Goal: Task Accomplishment & Management: Manage account settings

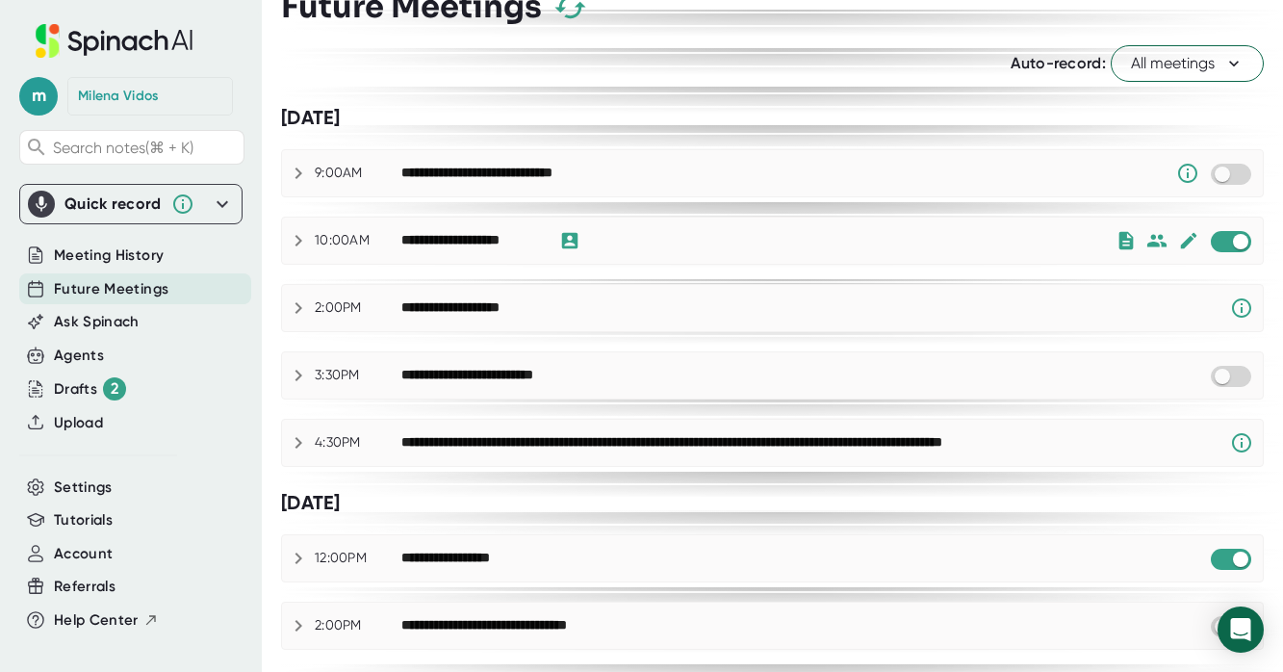
scroll to position [13, 0]
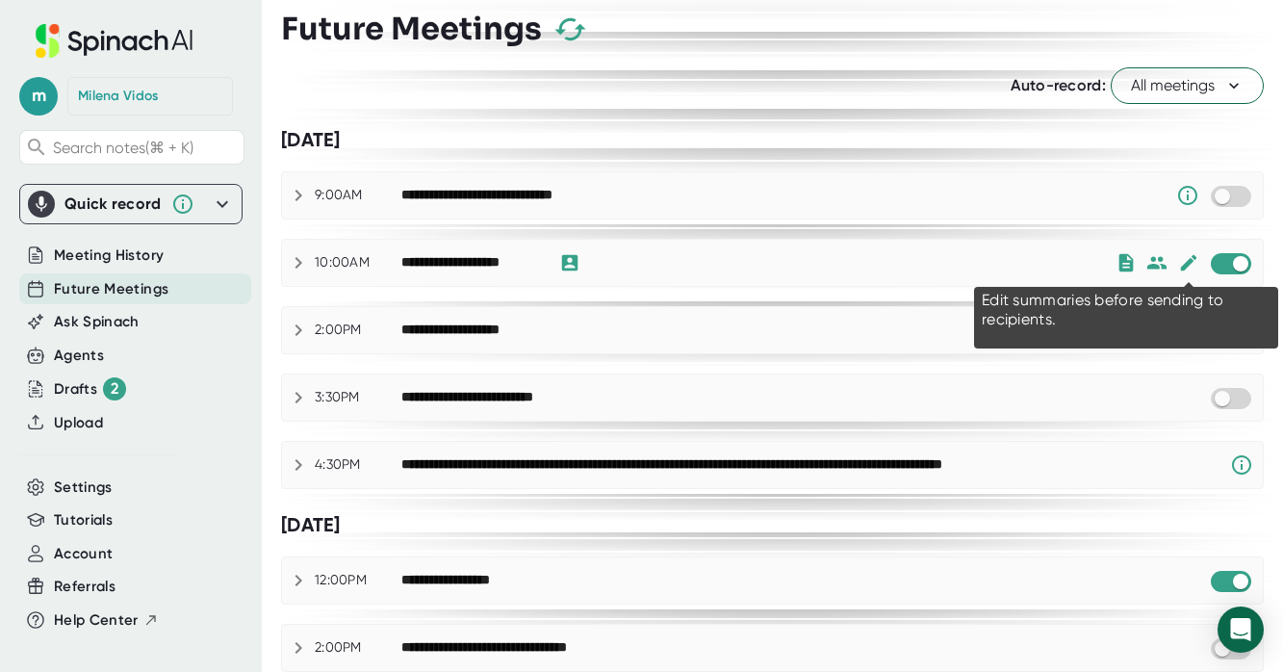
click at [1186, 268] on icon at bounding box center [1188, 263] width 16 height 16
checkbox input "false"
click at [1189, 263] on icon at bounding box center [1188, 263] width 16 height 16
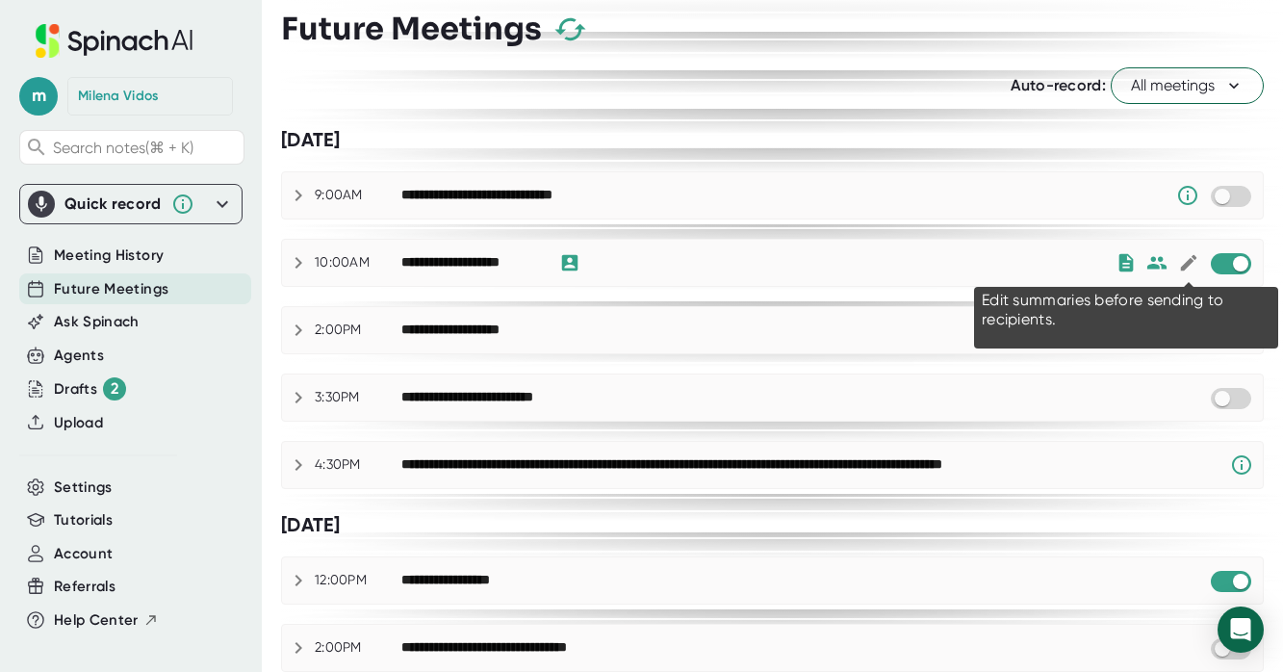
checkbox input "true"
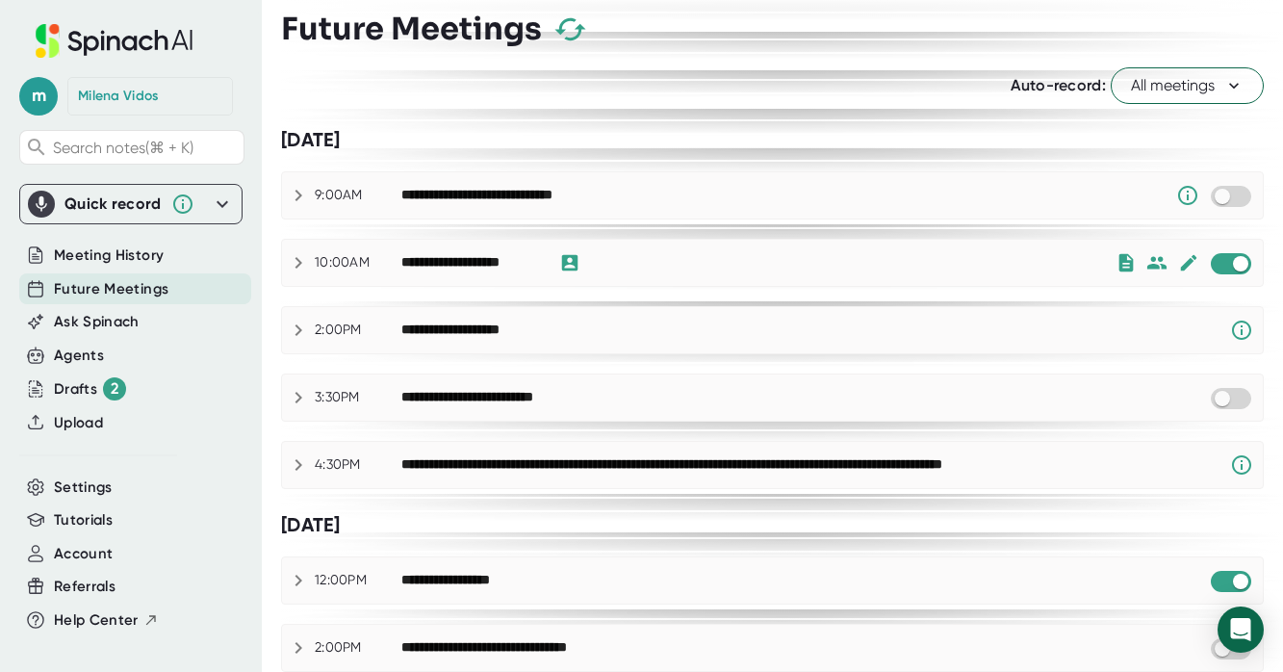
checkbox input "false"
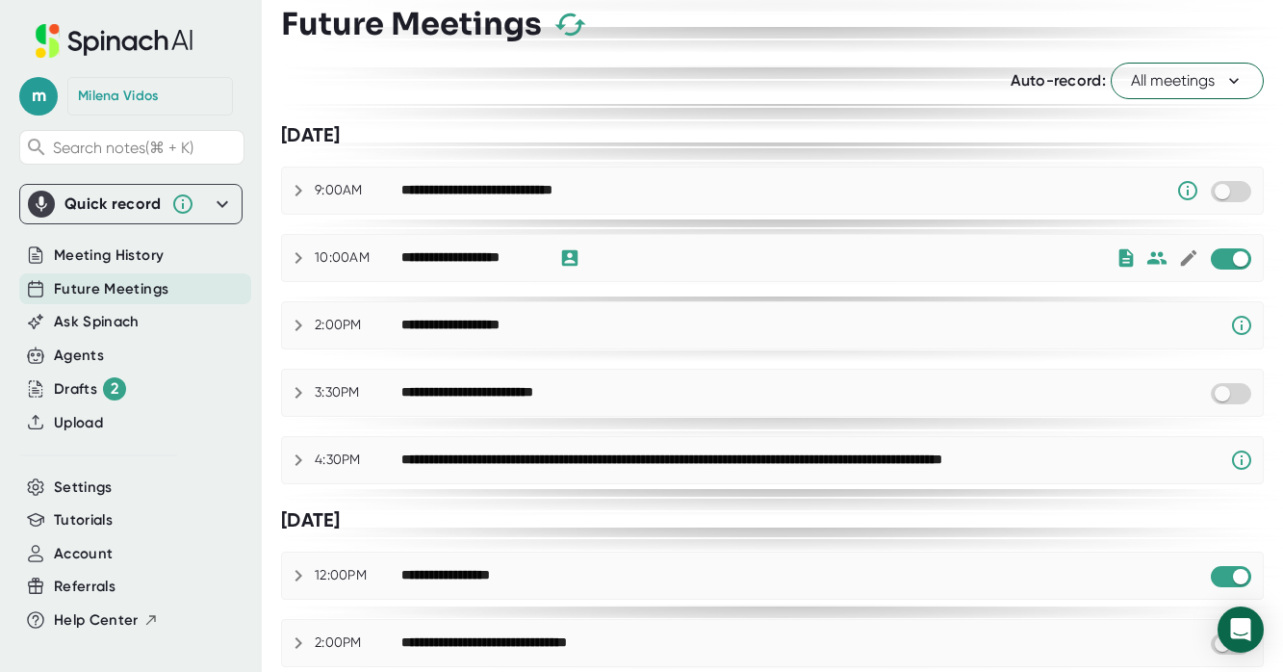
scroll to position [0, 0]
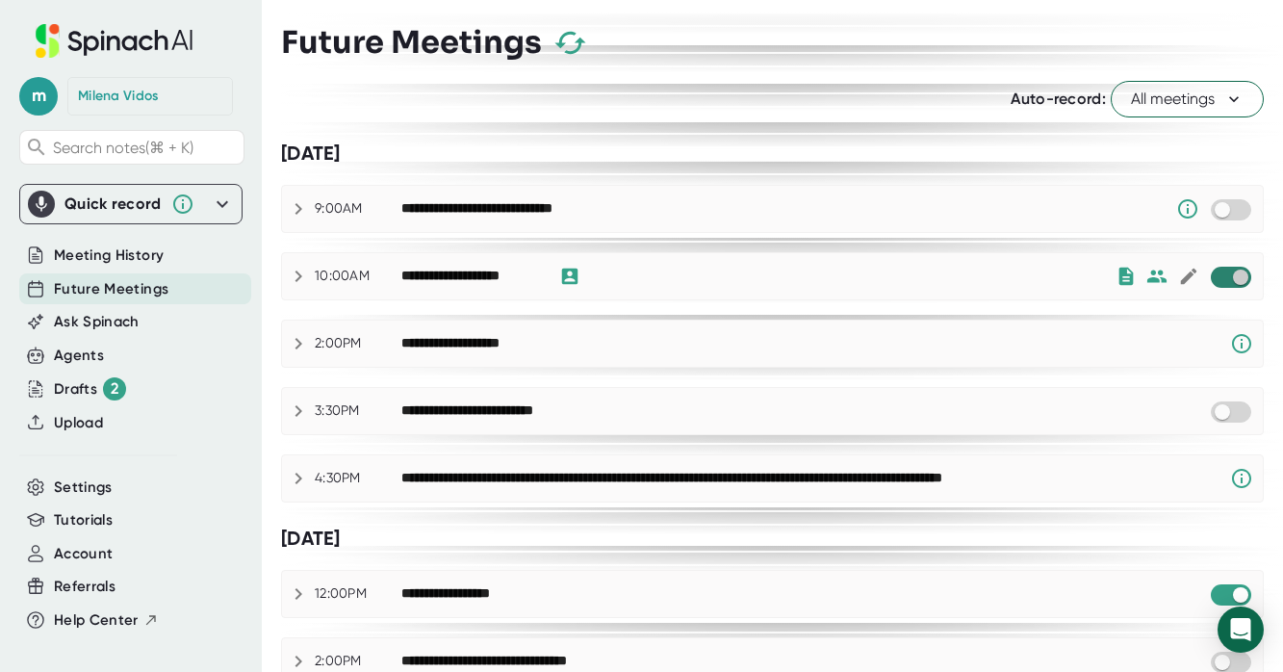
click at [1231, 281] on input "checkbox" at bounding box center [1240, 277] width 55 height 17
